Goal: Navigation & Orientation: Go to known website

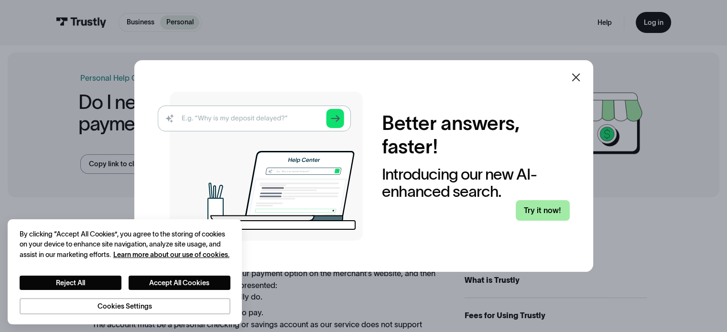
click at [546, 210] on link "Try it now!" at bounding box center [543, 210] width 54 height 21
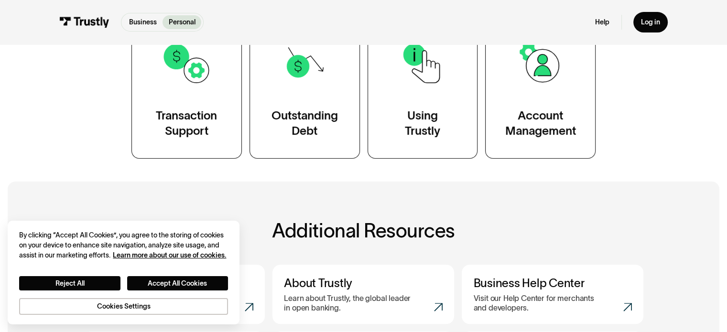
scroll to position [396, 0]
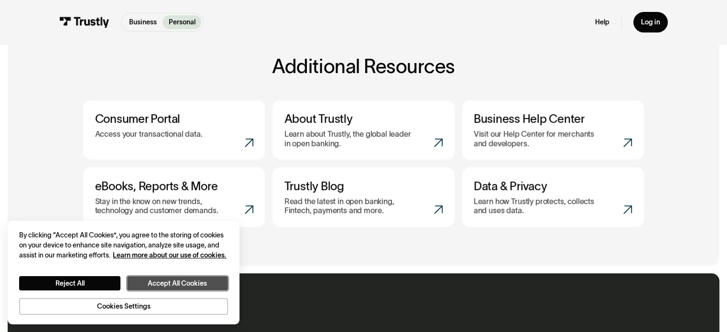
click at [157, 283] on button "Accept All Cookies" at bounding box center [177, 283] width 101 height 14
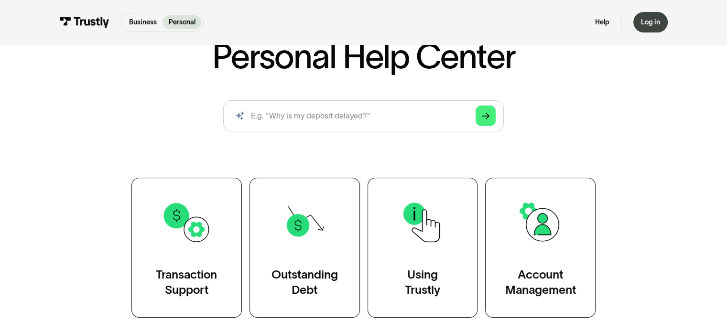
scroll to position [0, 0]
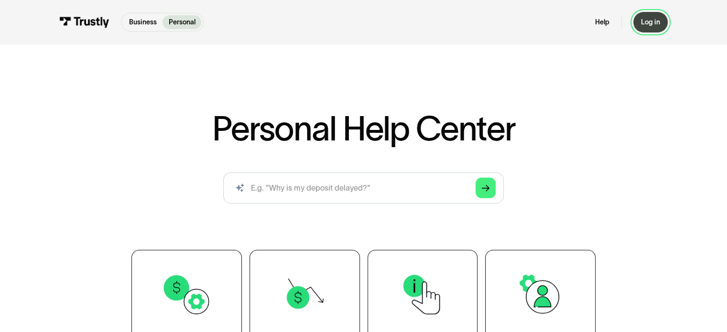
click at [655, 24] on div "Log in" at bounding box center [650, 22] width 19 height 9
